Goal: Transaction & Acquisition: Purchase product/service

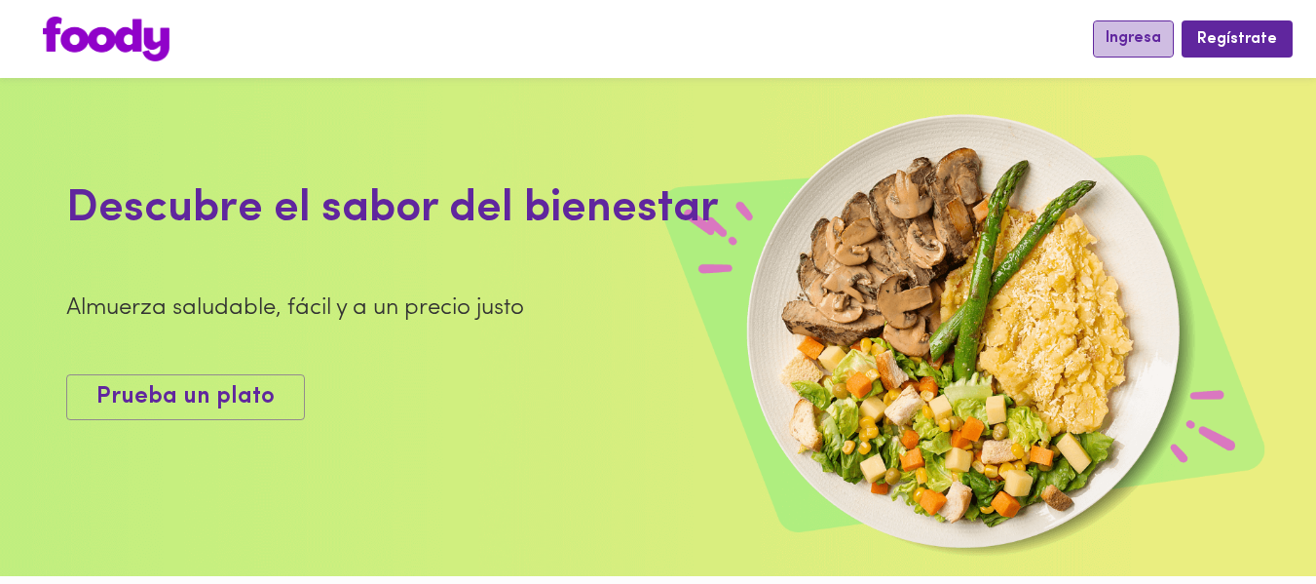
click at [1119, 47] on span "Ingresa" at bounding box center [1134, 38] width 56 height 19
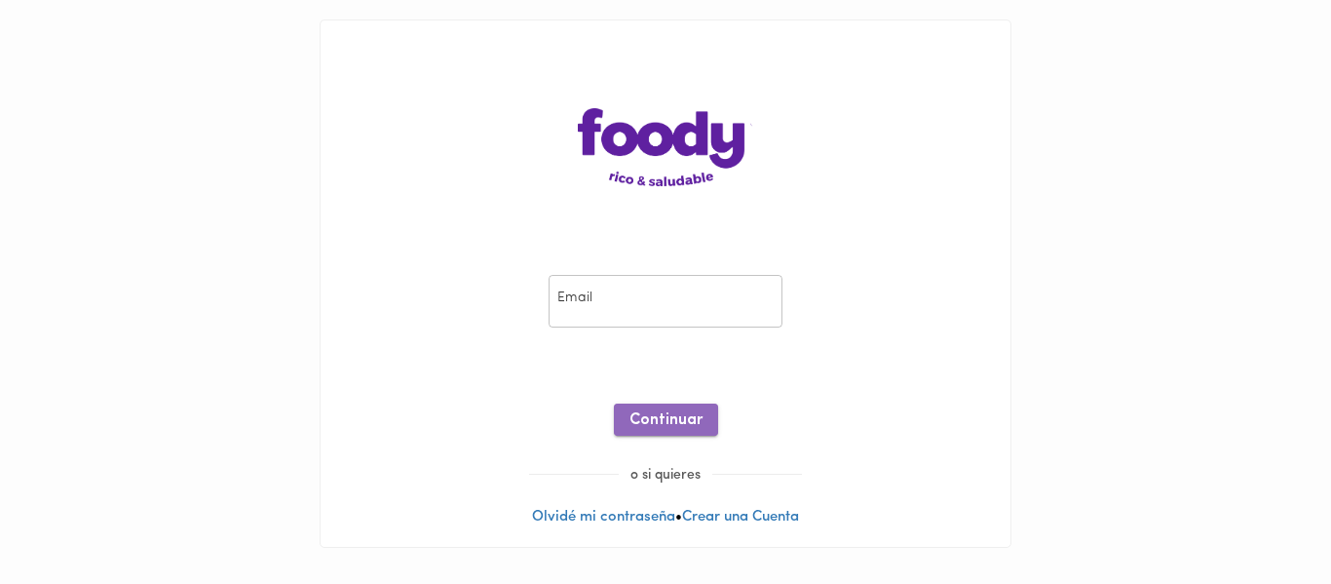
click at [670, 421] on span "Continuar" at bounding box center [665, 420] width 73 height 19
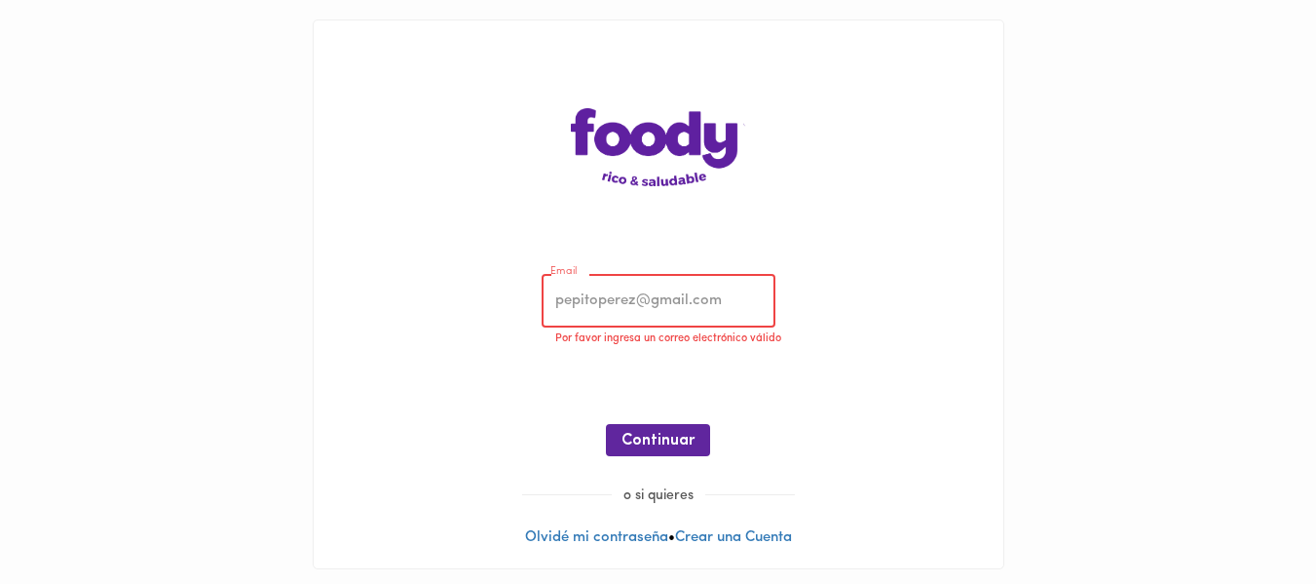
click at [646, 321] on input "email" at bounding box center [659, 302] width 234 height 54
type input "[EMAIL_ADDRESS][DOMAIN_NAME]"
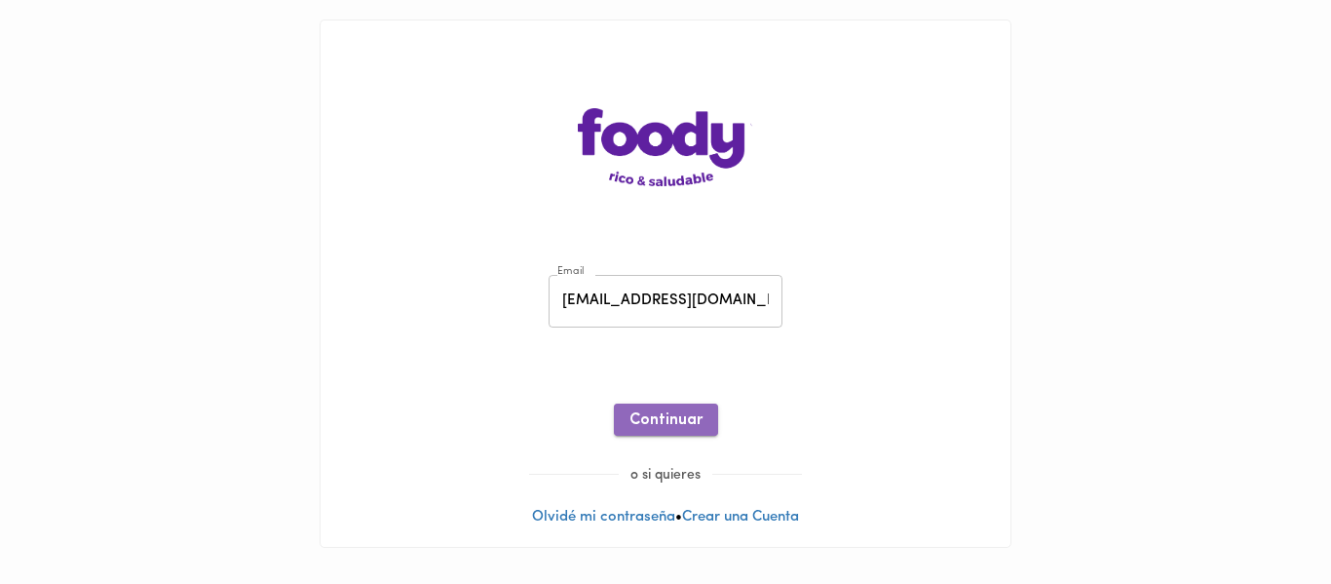
click at [668, 420] on span "Continuar" at bounding box center [665, 420] width 73 height 19
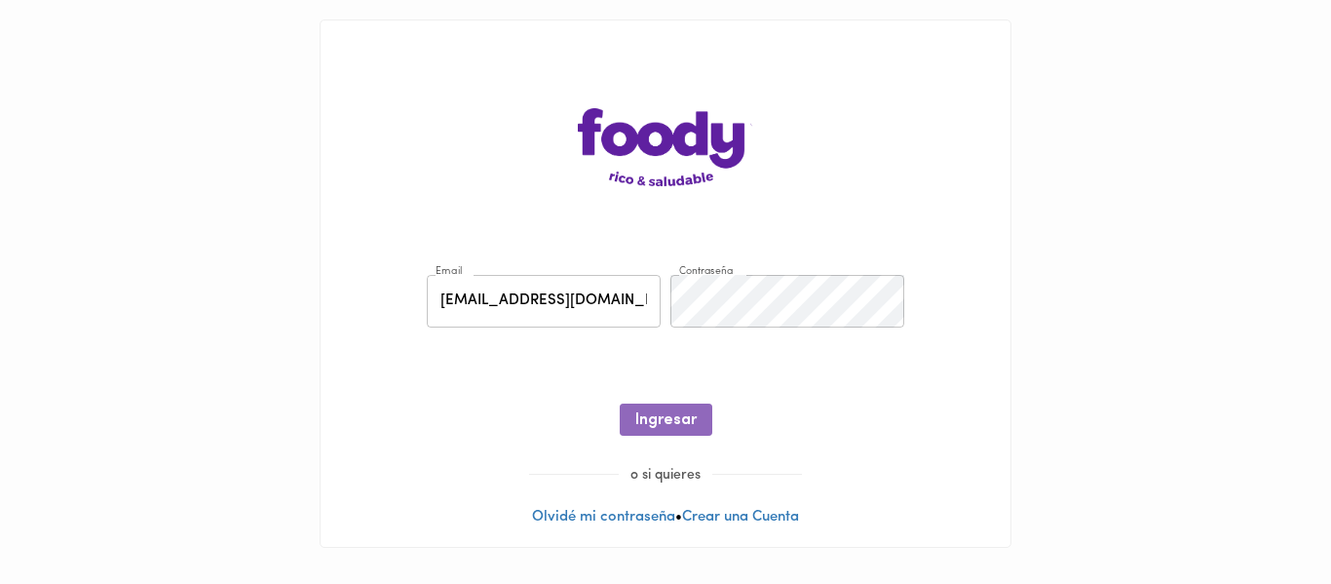
click at [668, 420] on span "Ingresar" at bounding box center [665, 420] width 61 height 19
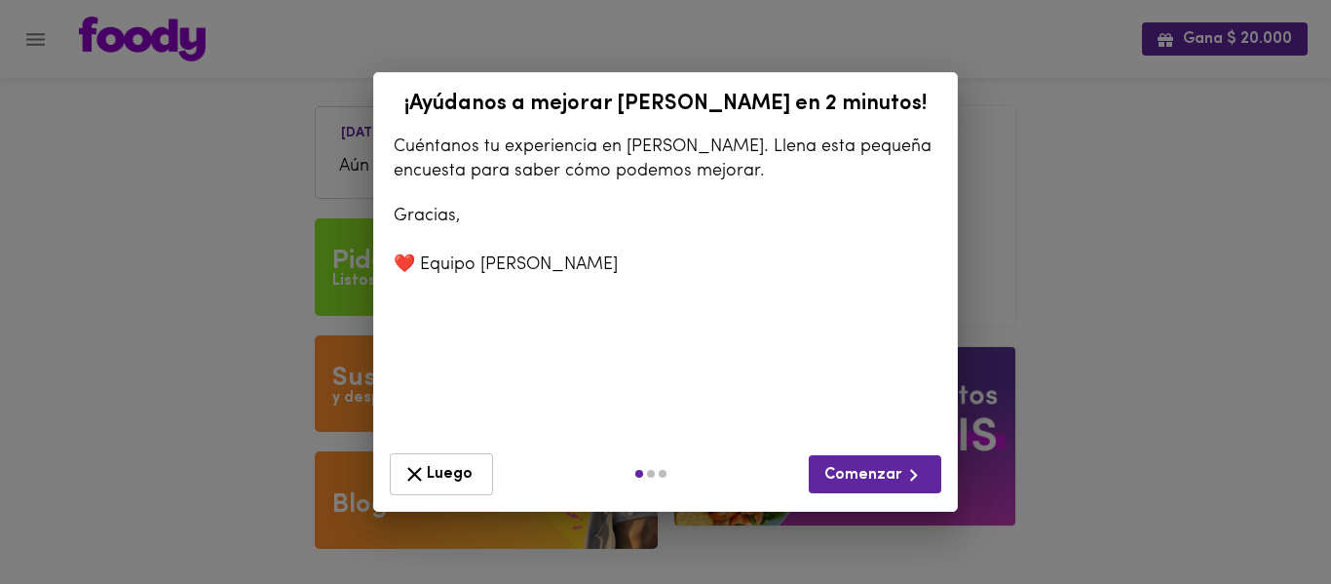
click at [1107, 288] on div "¡Ayúdanos a mejorar [PERSON_NAME] en 2 minutos! Cuéntanos tu experiencia en [PE…" at bounding box center [665, 292] width 1331 height 584
click at [423, 465] on icon "button" at bounding box center [414, 474] width 24 height 24
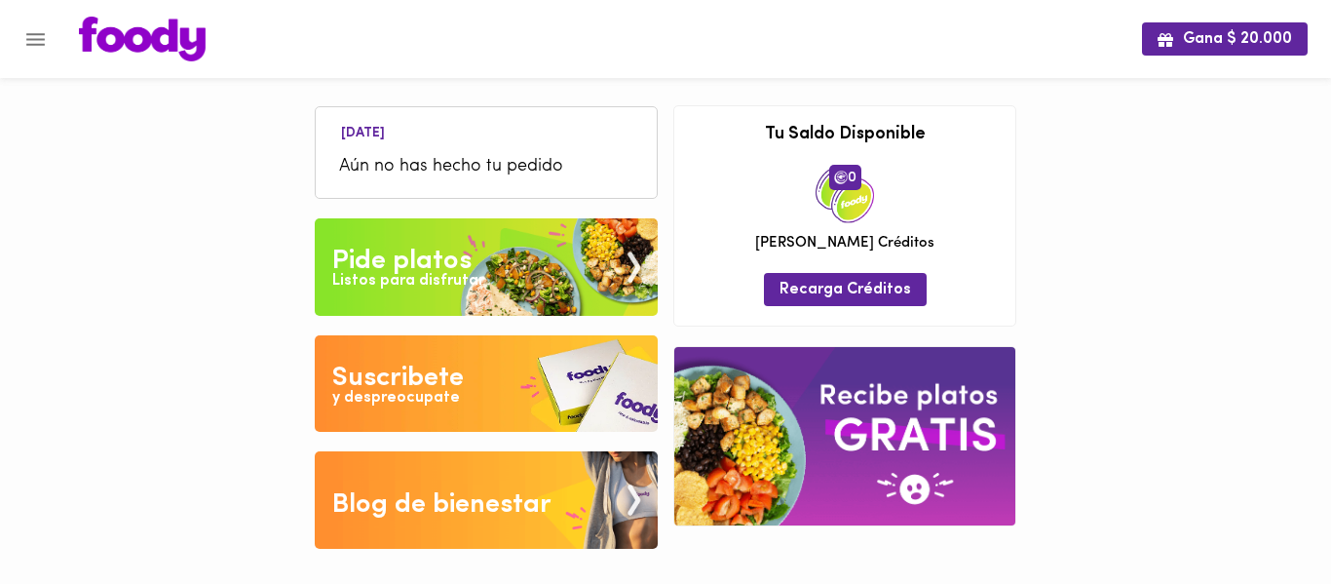
click at [335, 284] on div "Listos para disfrutar" at bounding box center [408, 281] width 152 height 22
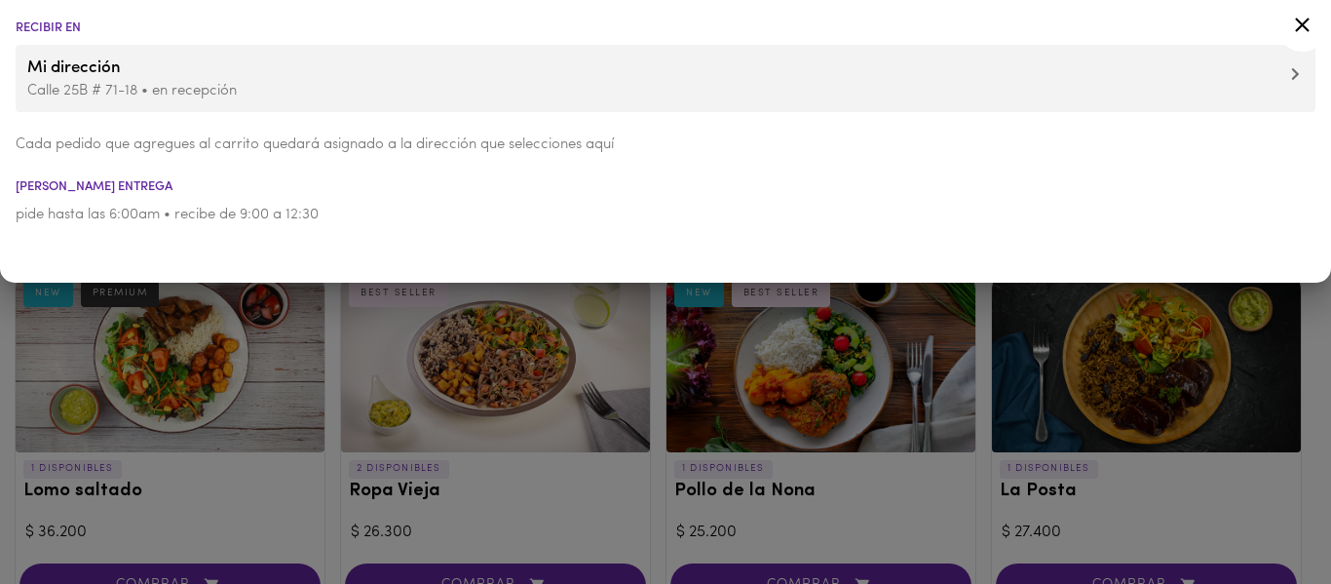
click at [461, 336] on div at bounding box center [665, 292] width 1331 height 584
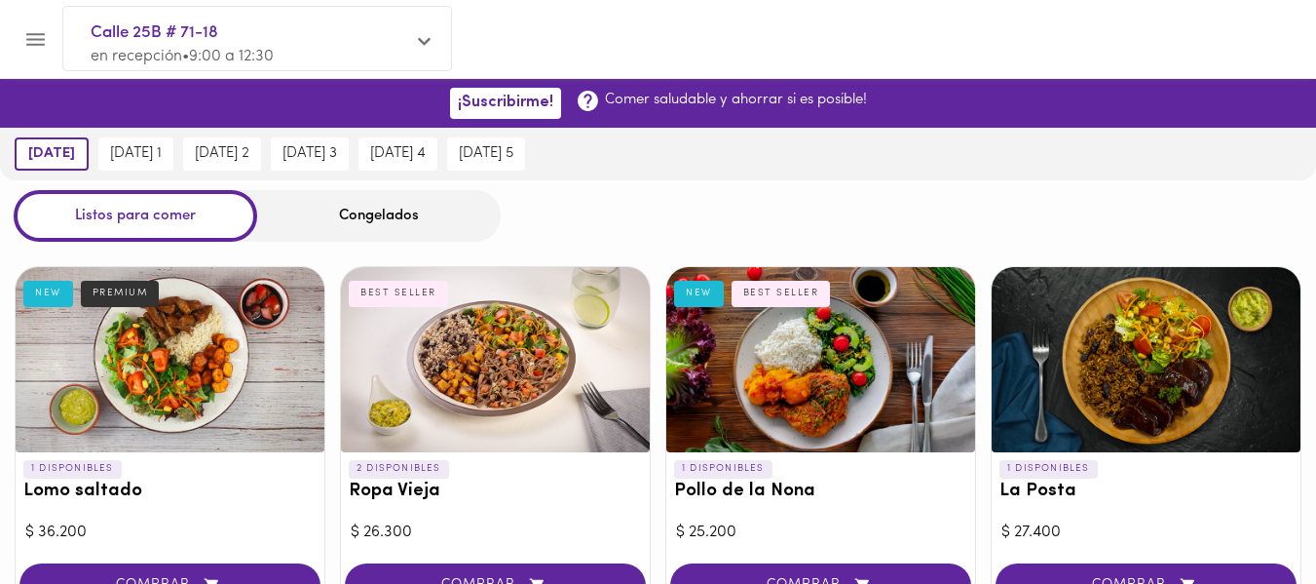
click at [405, 217] on div "Congelados" at bounding box center [379, 216] width 244 height 52
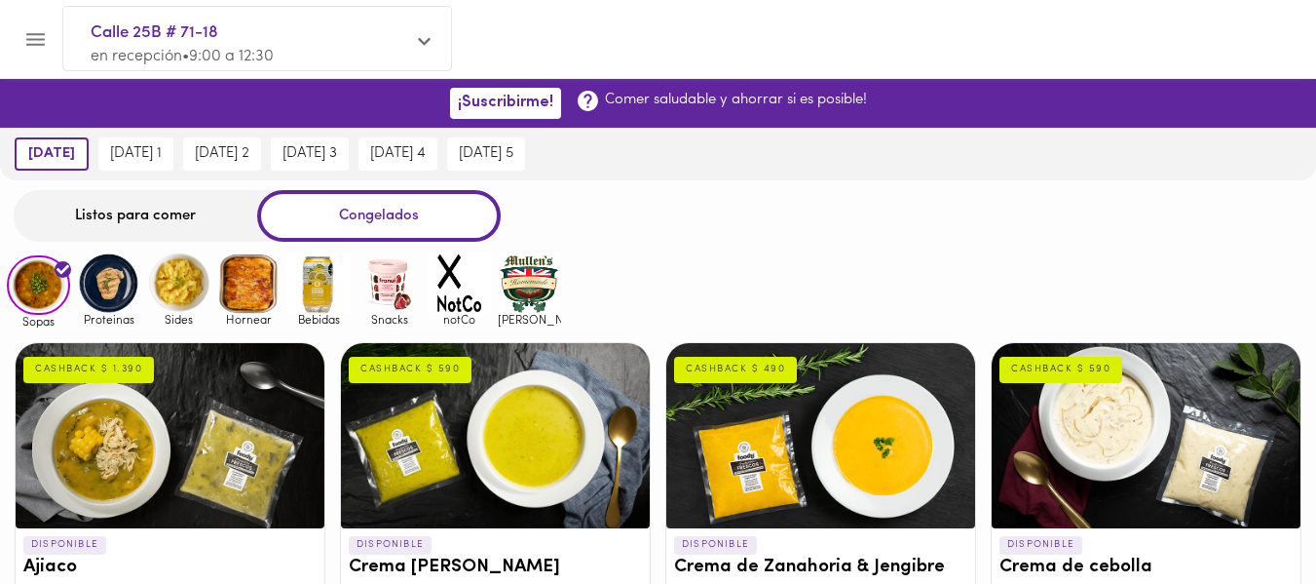
click at [99, 304] on img at bounding box center [108, 282] width 63 height 63
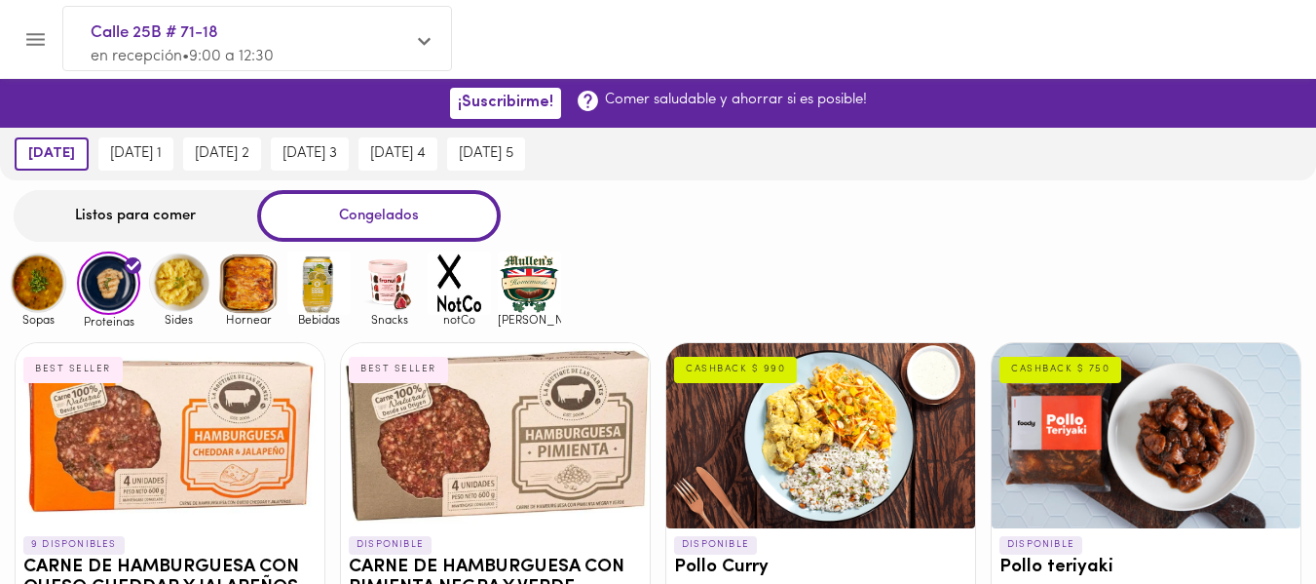
click at [185, 281] on img at bounding box center [178, 282] width 63 height 63
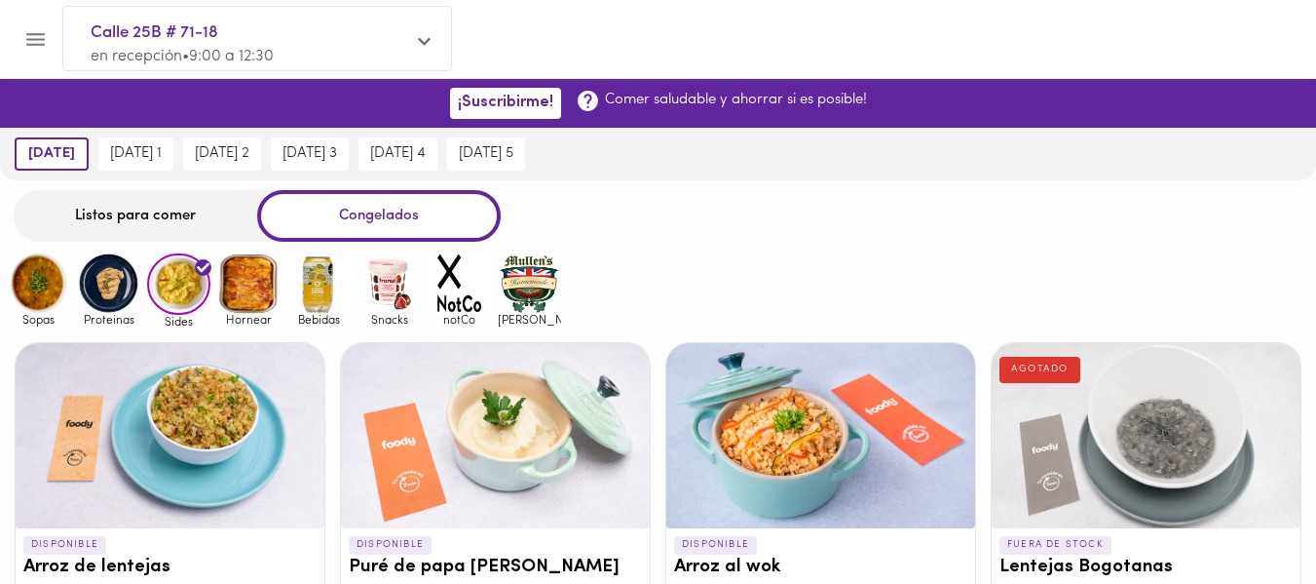
click at [378, 281] on img at bounding box center [389, 282] width 63 height 63
